Goal: Task Accomplishment & Management: Complete application form

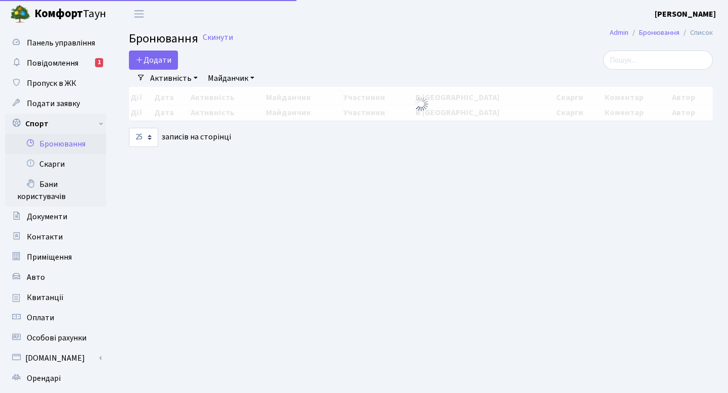
select select "25"
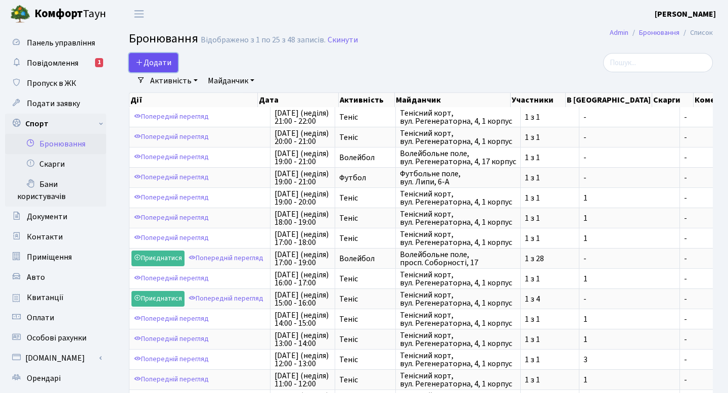
click at [138, 59] on icon "button" at bounding box center [140, 62] width 8 height 8
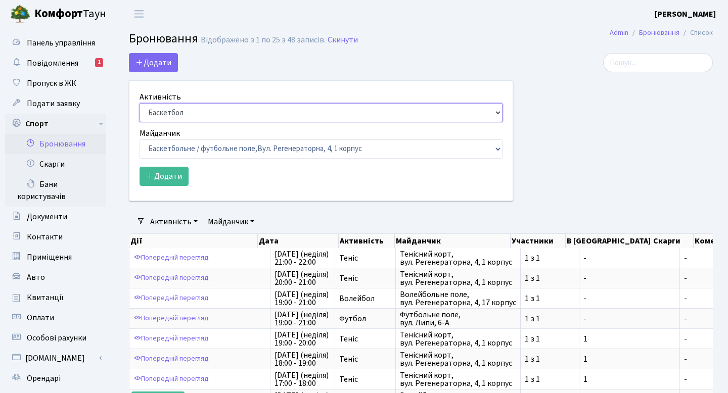
click at [244, 106] on select "Баскетбол Волейбол Йога Катання на роликах Настільний теніс [PERSON_NAME] Фітнес" at bounding box center [321, 112] width 363 height 19
select select "1"
click at [140, 103] on select "Баскетбол Волейбол Йога Катання на роликах Настільний теніс [PERSON_NAME] Фітнес" at bounding box center [321, 112] width 363 height 19
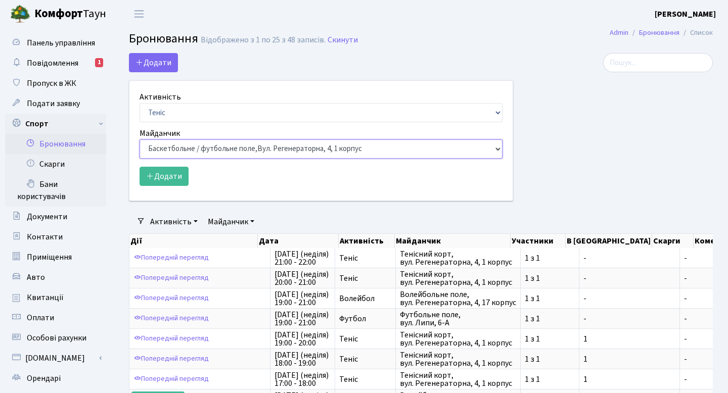
click at [236, 145] on select "Баскетбольне / футбольне поле, [GEOGRAPHIC_DATA]. [STREET_ADDRESS]. [STREET_ADD…" at bounding box center [321, 149] width 363 height 19
select select "1"
click at [140, 140] on select "Баскетбольне / футбольне поле, [GEOGRAPHIC_DATA]. [STREET_ADDRESS]. [STREET_ADD…" at bounding box center [321, 149] width 363 height 19
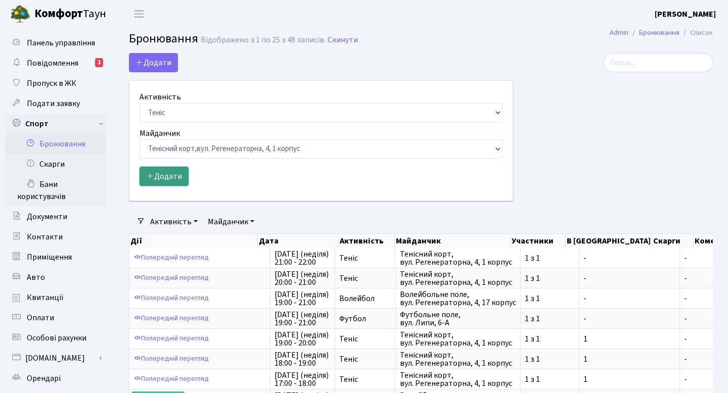
click at [167, 180] on button "Додати" at bounding box center [164, 176] width 49 height 19
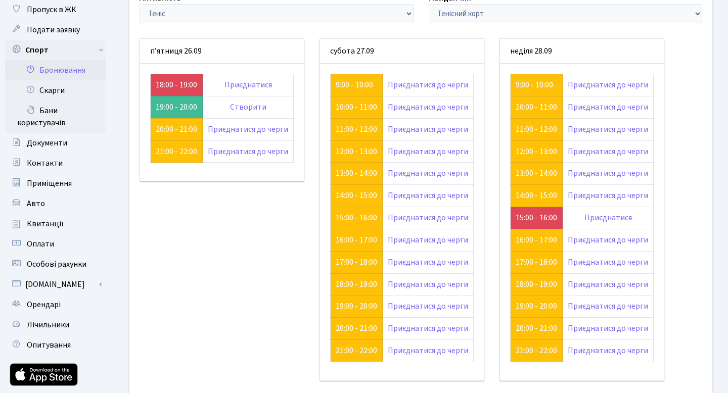
scroll to position [76, 0]
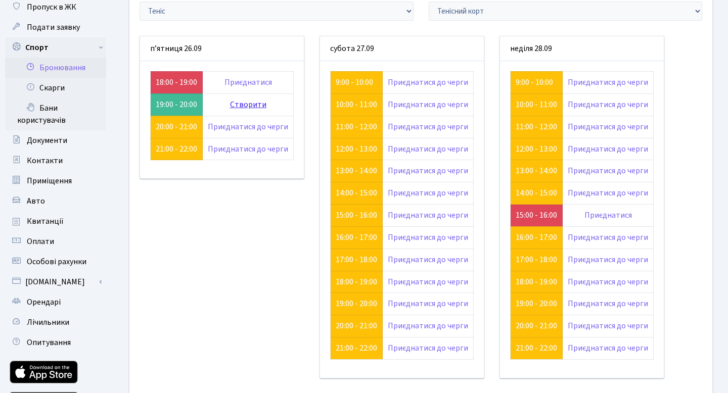
click at [237, 110] on link "Створити" at bounding box center [248, 104] width 36 height 11
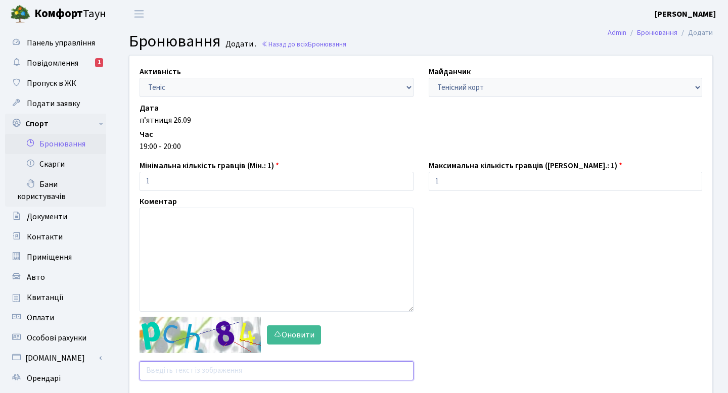
click at [258, 372] on input "text" at bounding box center [277, 371] width 274 height 19
type input "g2hrg"
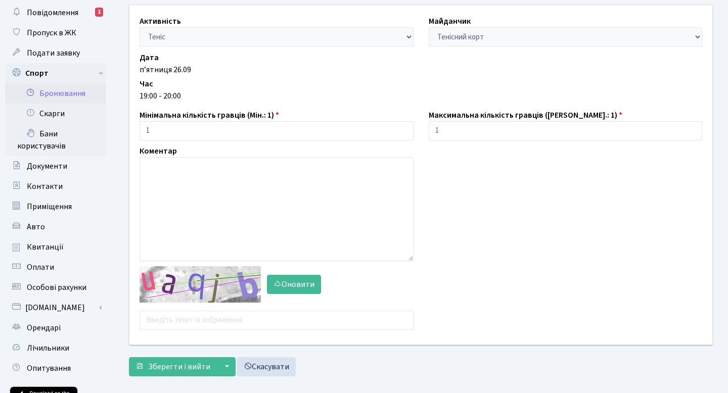
scroll to position [75, 0]
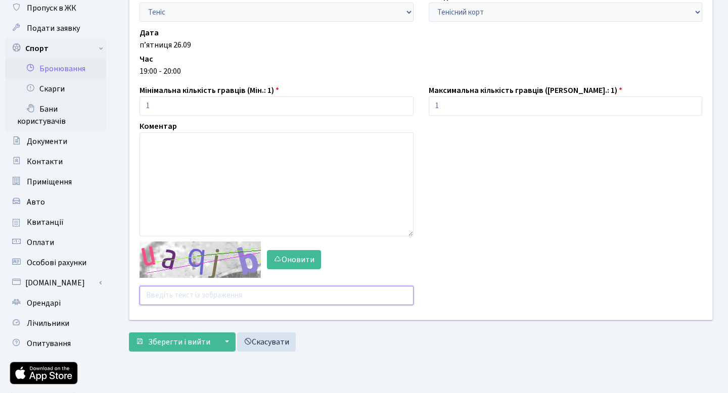
click at [253, 294] on input "text" at bounding box center [277, 295] width 274 height 19
type input "drq6n"
click at [129, 333] on button "Зберегти і вийти" at bounding box center [173, 342] width 88 height 19
